Goal: Understand process/instructions: Learn how to perform a task or action

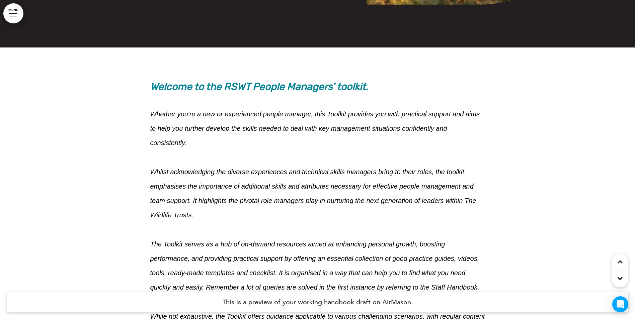
scroll to position [602, 0]
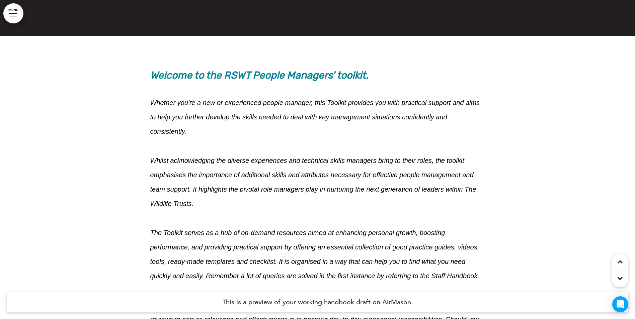
click at [85, 162] on div at bounding box center [317, 220] width 623 height 357
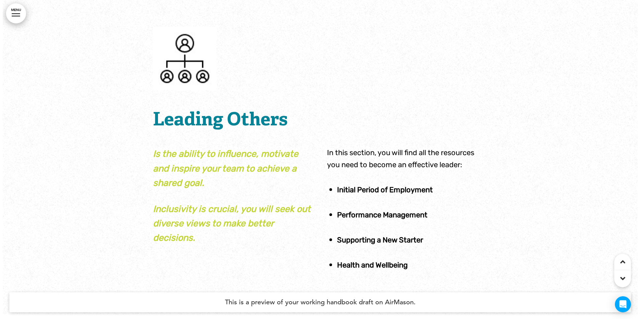
scroll to position [2041, 0]
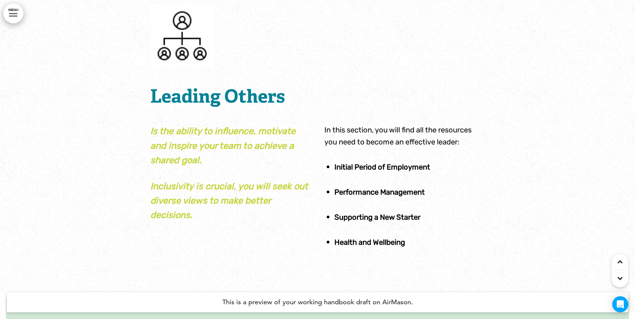
click at [100, 142] on div at bounding box center [317, 132] width 635 height 319
click at [16, 12] on link "MENU" at bounding box center [13, 13] width 20 height 20
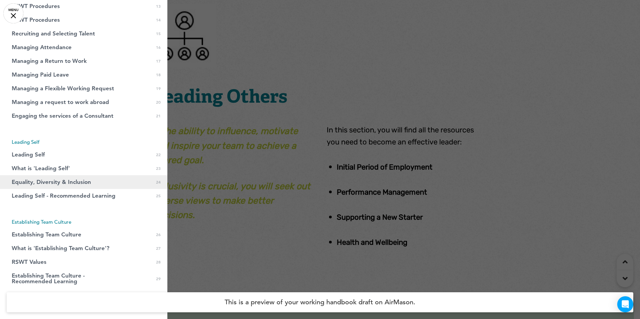
scroll to position [319, 0]
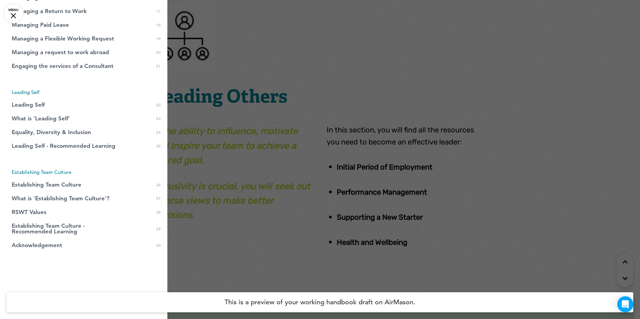
click at [401, 57] on div at bounding box center [320, 159] width 640 height 319
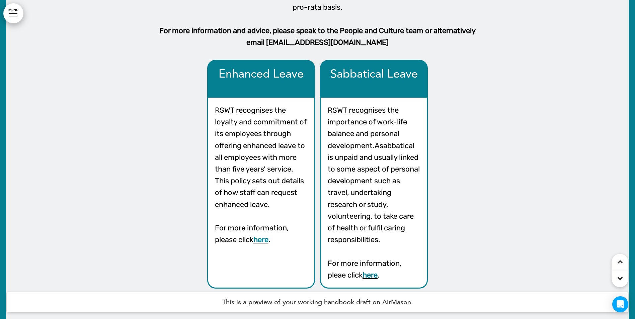
scroll to position [8340, 0]
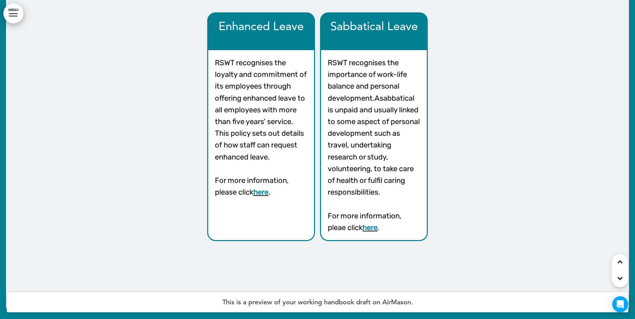
click at [412, 163] on p "RSWT recognises the importance of work-life balance and personal development. A…" at bounding box center [374, 127] width 92 height 141
click at [366, 210] on p "For more information, pleae click here ." at bounding box center [374, 221] width 92 height 23
click at [502, 234] on div at bounding box center [317, 53] width 623 height 509
click at [234, 303] on h4 "This is a preview of your working handbook draft on AirMason." at bounding box center [317, 302] width 621 height 20
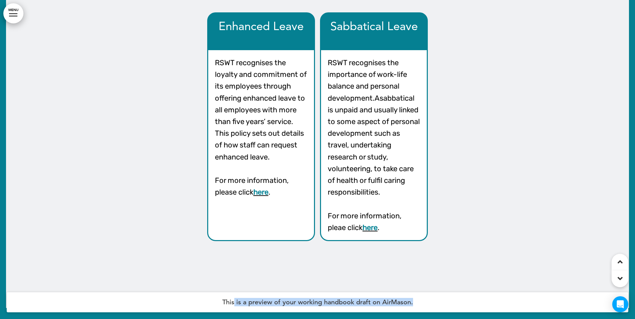
drag, startPoint x: 234, startPoint y: 303, endPoint x: 410, endPoint y: 300, distance: 176.3
click at [410, 300] on h4 "This is a preview of your working handbook draft on AirMason." at bounding box center [317, 302] width 621 height 20
drag, startPoint x: 410, startPoint y: 300, endPoint x: 227, endPoint y: 305, distance: 183.4
click at [227, 305] on h4 "This is a preview of your working handbook draft on AirMason." at bounding box center [317, 302] width 621 height 20
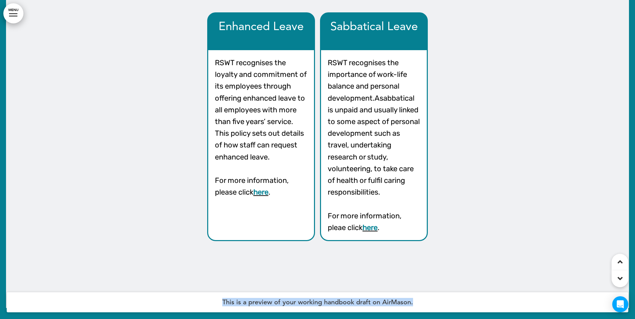
click at [411, 301] on h4 "This is a preview of your working handbook draft on AirMason." at bounding box center [317, 302] width 621 height 20
click at [438, 176] on div "Enhanced Leave RSWT recognises the loyalty and commitment of its employees thro…" at bounding box center [317, 126] width 335 height 229
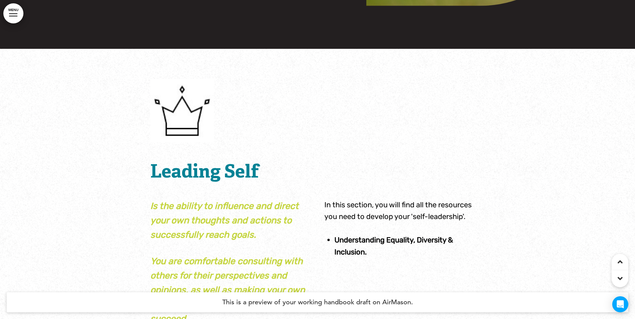
scroll to position [10615, 0]
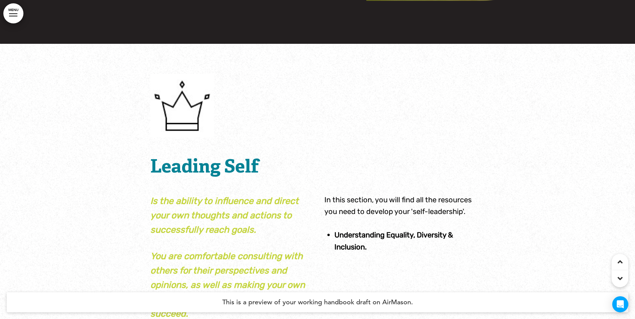
click at [83, 133] on div at bounding box center [317, 203] width 635 height 319
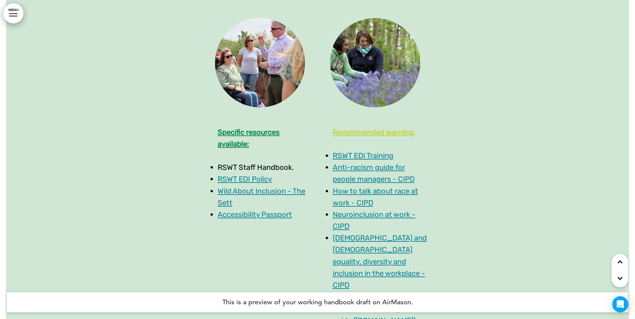
scroll to position [11083, 0]
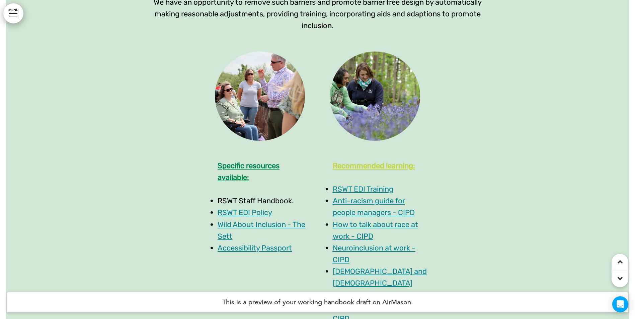
click at [281, 160] on p "Specific resources available:" at bounding box center [259, 171] width 105 height 23
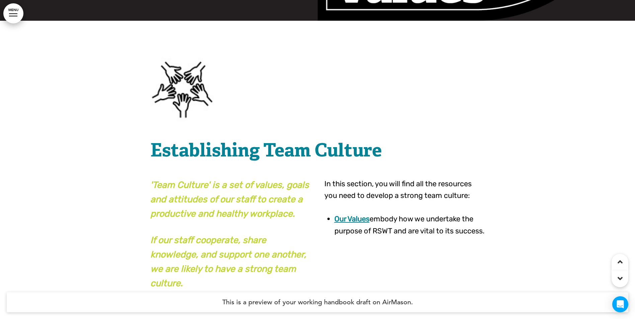
scroll to position [12321, 0]
